Goal: Task Accomplishment & Management: Complete application form

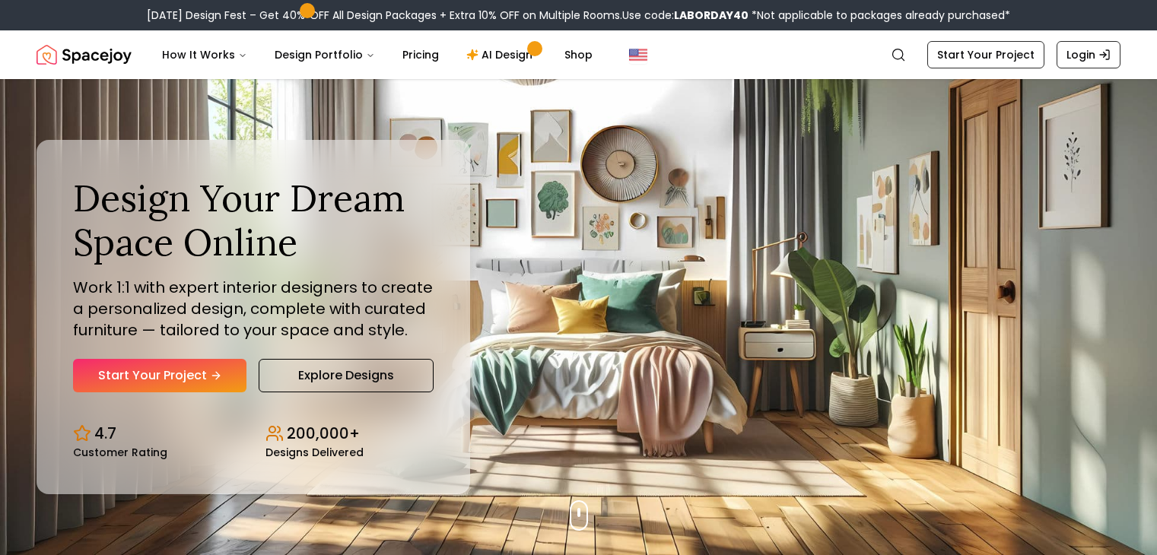
click at [199, 384] on link "Start Your Project" at bounding box center [159, 375] width 173 height 33
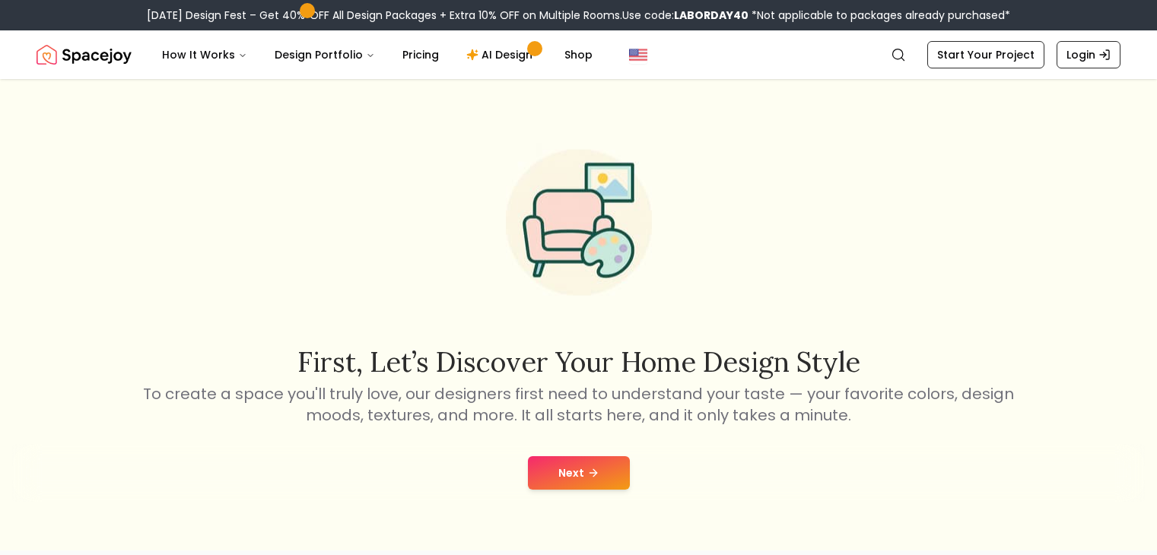
click at [569, 483] on button "Next" at bounding box center [579, 472] width 102 height 33
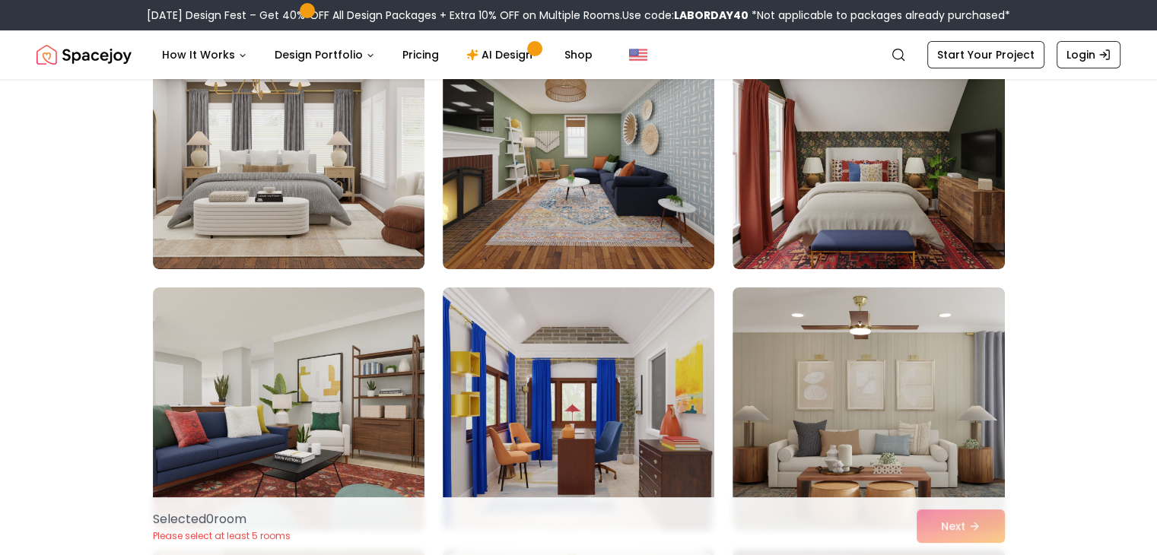
scroll to position [380, 0]
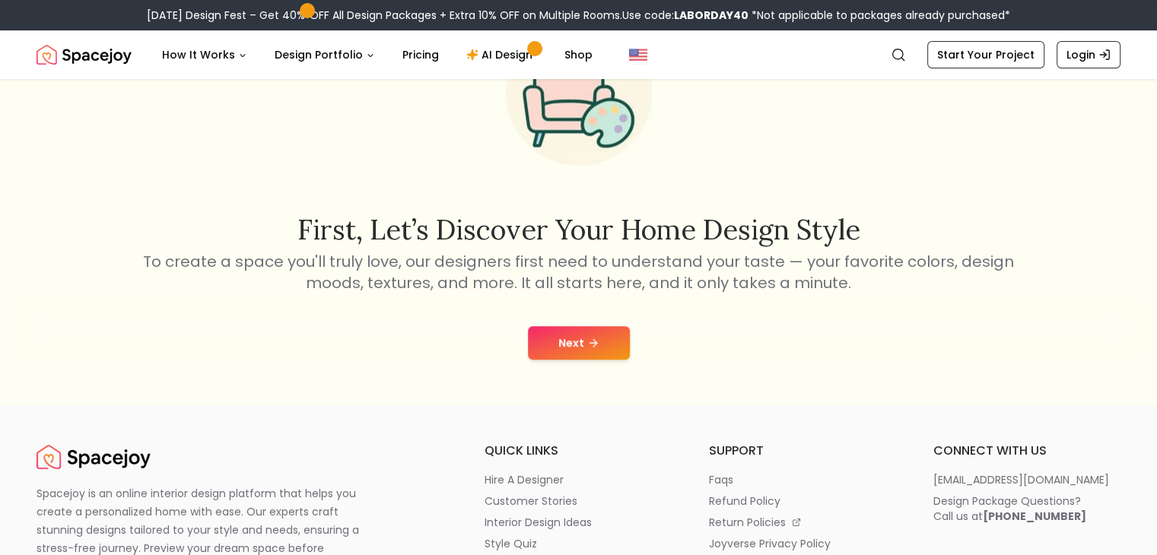
scroll to position [161, 0]
